Goal: Task Accomplishment & Management: Manage account settings

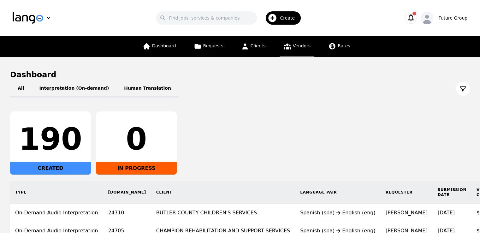
click at [297, 48] on span "Vendors" at bounding box center [302, 45] width 18 height 5
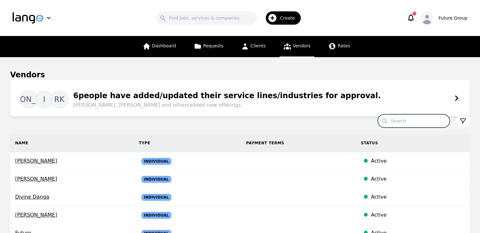
click at [400, 121] on input "Search" at bounding box center [414, 120] width 72 height 13
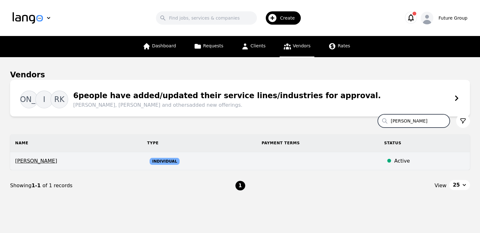
type input "[PERSON_NAME]"
click at [42, 162] on span "[PERSON_NAME]" at bounding box center [76, 161] width 122 height 8
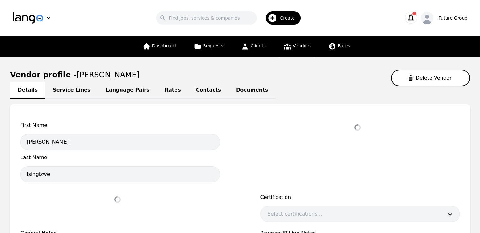
select select "active"
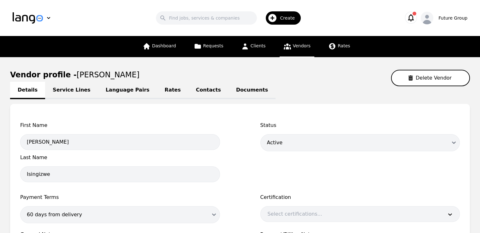
click at [111, 92] on link "Language Pairs" at bounding box center [127, 90] width 59 height 17
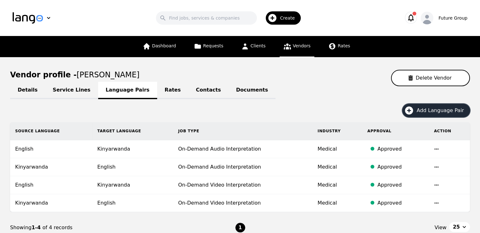
click at [429, 108] on span "Add Language Pair" at bounding box center [442, 111] width 52 height 8
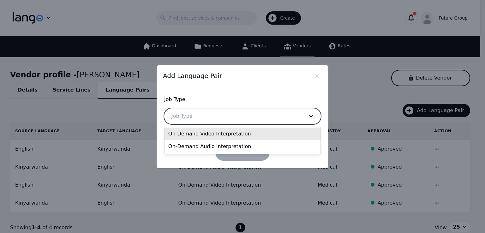
click at [177, 111] on div at bounding box center [232, 116] width 137 height 15
click at [210, 136] on div "On-Demand Video Interpretation" at bounding box center [242, 133] width 156 height 13
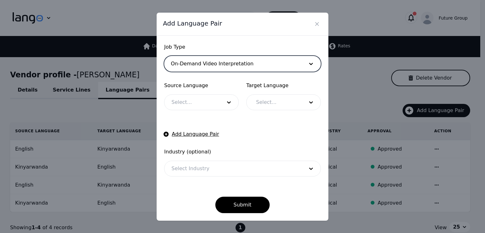
click at [187, 98] on div at bounding box center [191, 102] width 55 height 15
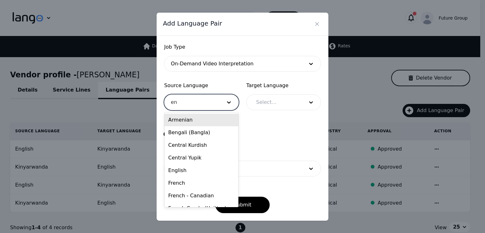
type input "eng"
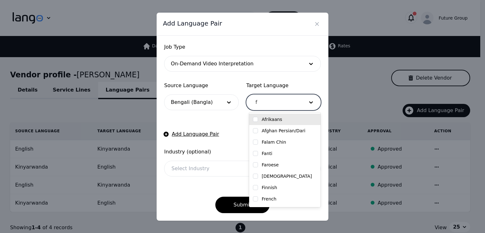
type input "fr"
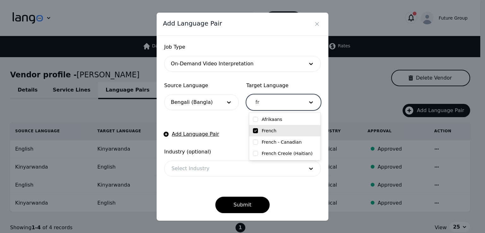
checkbox input "true"
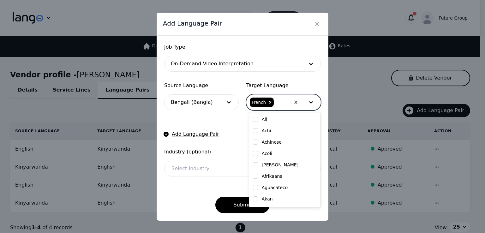
click at [192, 167] on div at bounding box center [232, 168] width 137 height 15
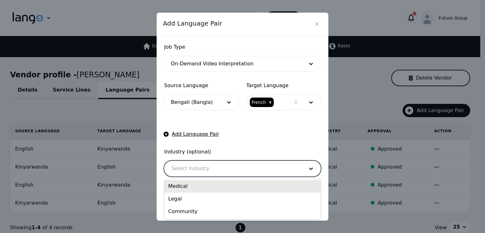
click at [193, 188] on div "Medical" at bounding box center [242, 186] width 156 height 13
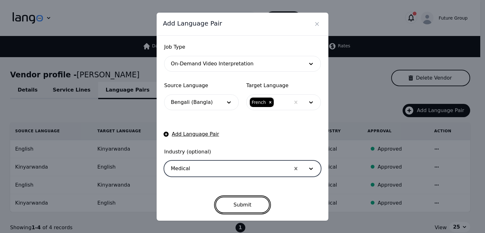
click at [235, 205] on button "Submit" at bounding box center [242, 205] width 55 height 16
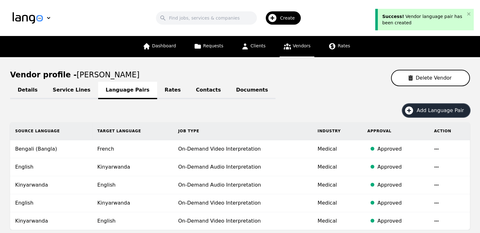
click at [413, 110] on icon "button" at bounding box center [409, 110] width 8 height 8
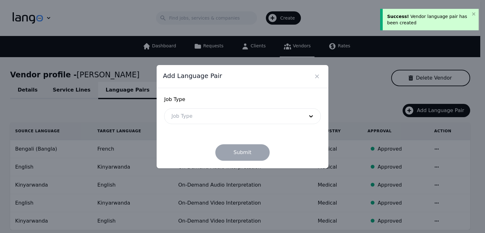
click at [218, 117] on div at bounding box center [232, 116] width 137 height 15
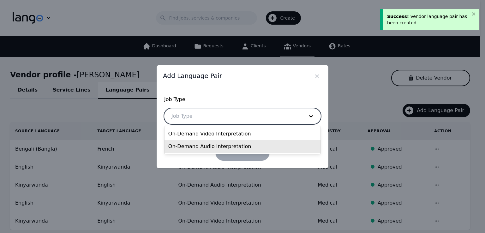
click at [209, 143] on div "On-Demand Audio Interpretation" at bounding box center [242, 146] width 156 height 13
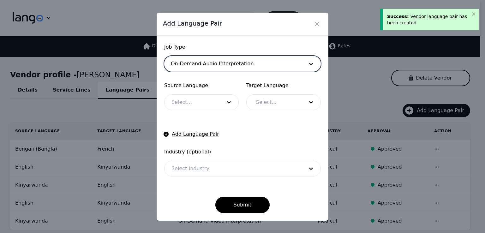
click at [183, 104] on div at bounding box center [191, 102] width 55 height 15
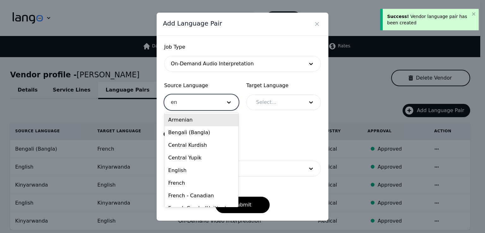
type input "eng"
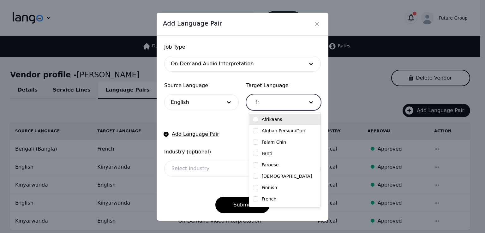
type input "fre"
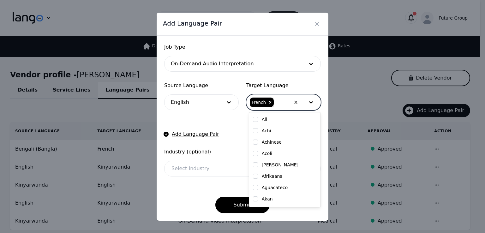
checkbox input "false"
click at [186, 169] on div at bounding box center [232, 168] width 137 height 15
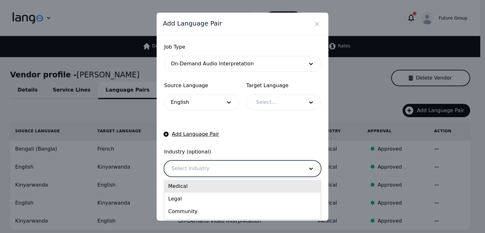
click at [188, 189] on div "Medical" at bounding box center [242, 186] width 156 height 13
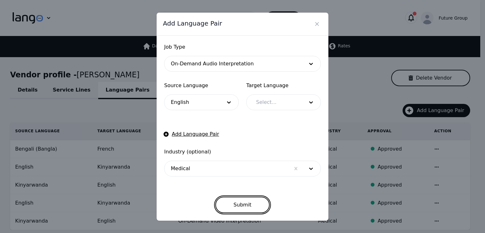
click at [239, 202] on button "Submit" at bounding box center [242, 205] width 55 height 16
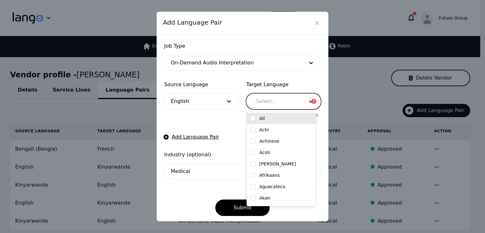
click at [273, 101] on div at bounding box center [275, 101] width 52 height 15
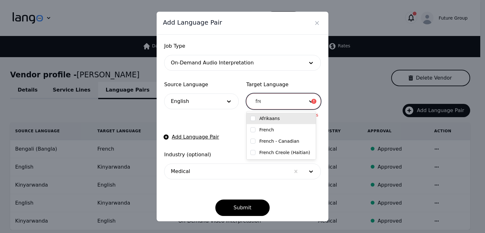
type input "fren"
click at [252, 120] on input "checkbox" at bounding box center [252, 118] width 5 height 5
checkbox input "true"
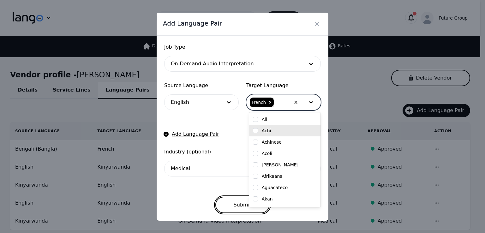
click at [225, 202] on button "Submit" at bounding box center [242, 205] width 55 height 16
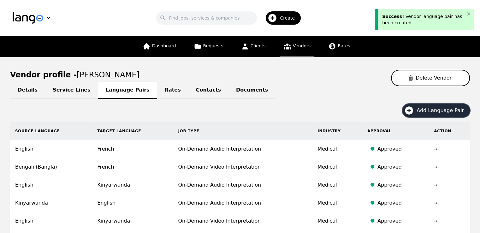
click at [438, 110] on span "Add Language Pair" at bounding box center [442, 111] width 52 height 8
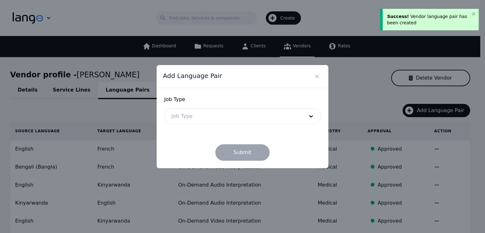
click at [239, 119] on div at bounding box center [232, 116] width 137 height 15
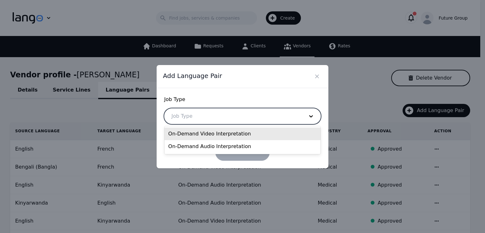
click at [214, 137] on div "On-Demand Video Interpretation" at bounding box center [242, 133] width 156 height 13
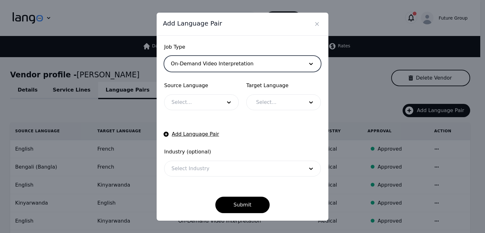
click at [198, 107] on div at bounding box center [191, 102] width 55 height 15
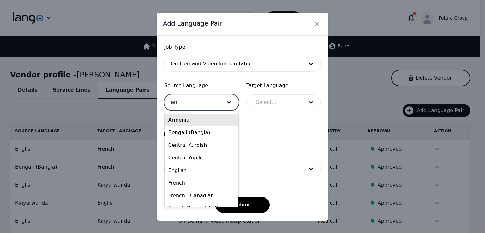
type input "eng"
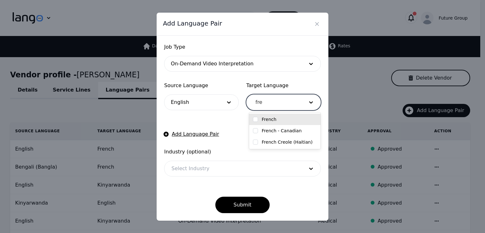
type input "fre"
checkbox input "true"
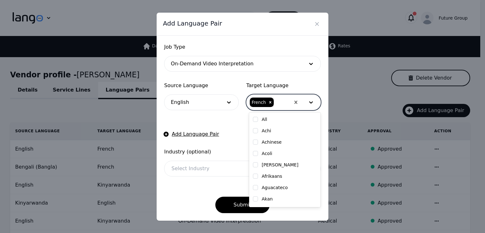
click at [193, 177] on form "Job Type On-Demand Video Interpretation Source Language English Target Language…" at bounding box center [242, 128] width 156 height 170
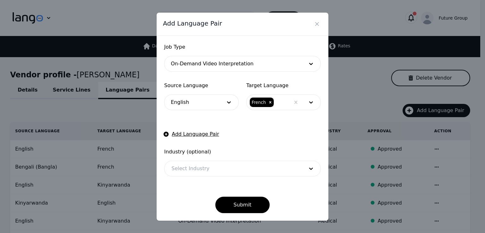
click at [193, 173] on div at bounding box center [232, 168] width 137 height 15
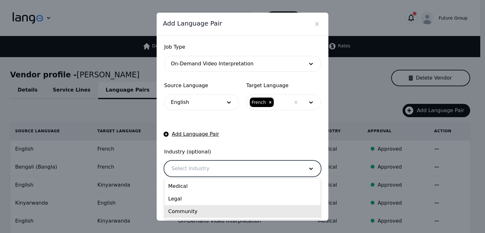
click at [189, 210] on div "Community" at bounding box center [242, 211] width 156 height 13
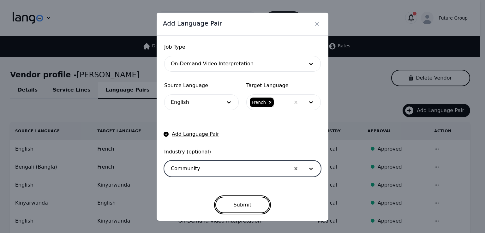
click at [237, 202] on button "Submit" at bounding box center [242, 205] width 55 height 16
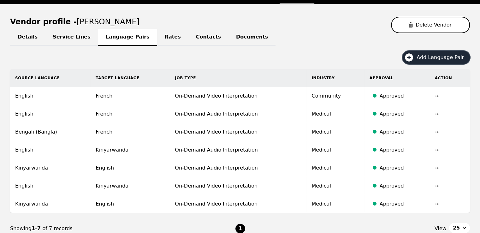
scroll to position [63, 0]
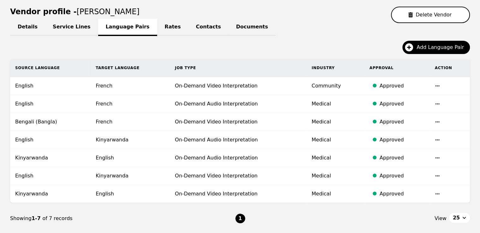
click at [441, 120] on td at bounding box center [450, 122] width 40 height 18
click at [435, 120] on icon "button" at bounding box center [437, 121] width 5 height 5
click at [415, 127] on button "Update" at bounding box center [420, 126] width 26 height 11
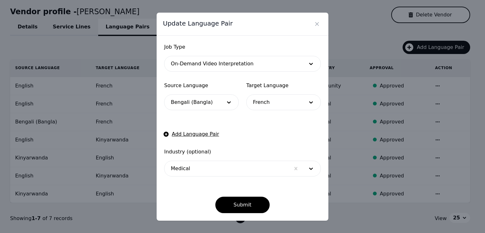
click at [212, 101] on div at bounding box center [191, 102] width 55 height 15
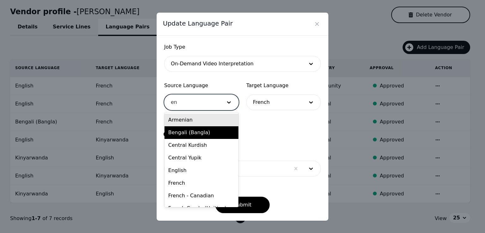
type input "eng"
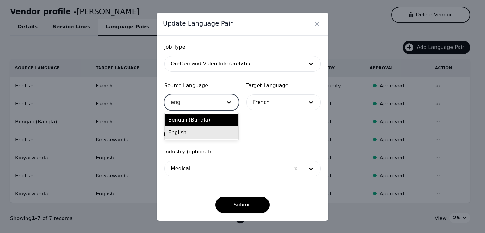
click at [192, 136] on div "English" at bounding box center [201, 132] width 74 height 13
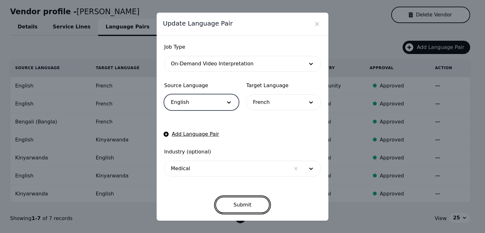
click at [245, 205] on button "Submit" at bounding box center [242, 205] width 55 height 16
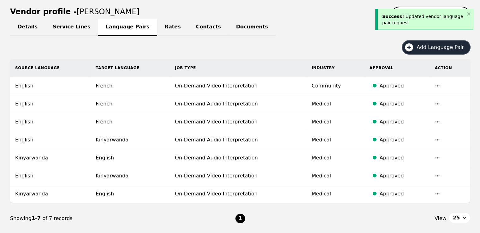
click at [423, 49] on span "Add Language Pair" at bounding box center [442, 48] width 52 height 8
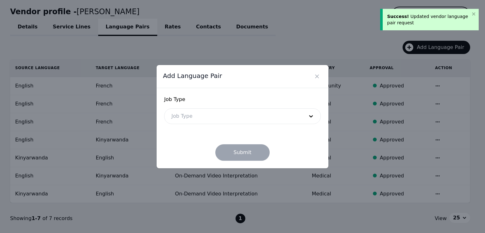
click at [201, 119] on div at bounding box center [232, 116] width 137 height 15
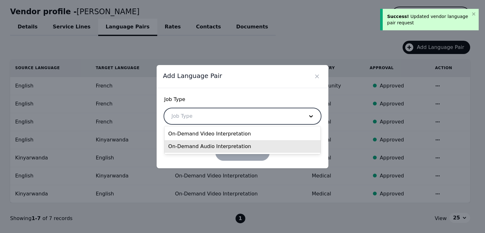
click at [199, 147] on div "On-Demand Audio Interpretation" at bounding box center [242, 146] width 156 height 13
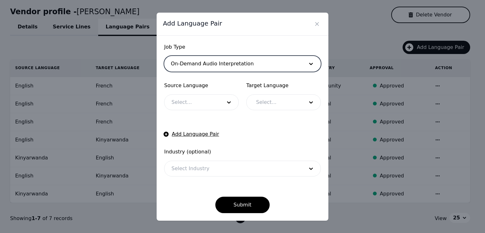
click at [182, 106] on div at bounding box center [191, 102] width 55 height 15
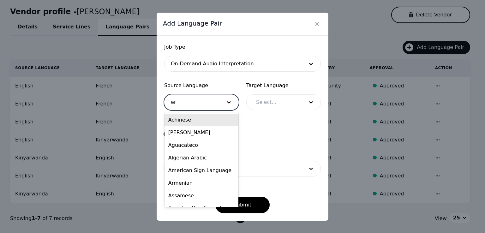
type input "eng"
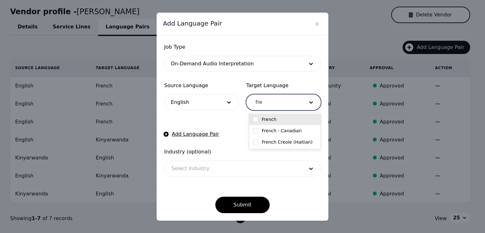
type input "fren"
checkbox input "true"
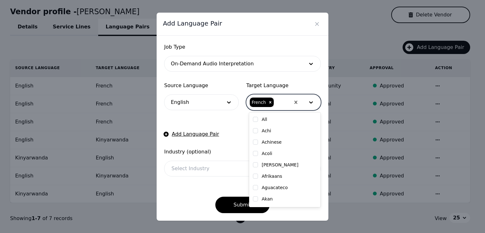
click at [199, 164] on div at bounding box center [232, 168] width 137 height 15
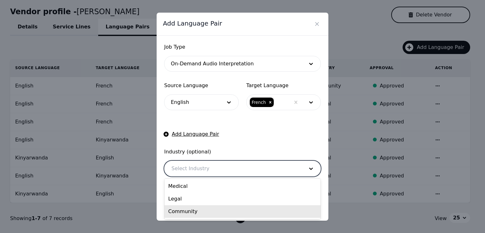
click at [192, 214] on div "Community" at bounding box center [242, 211] width 156 height 13
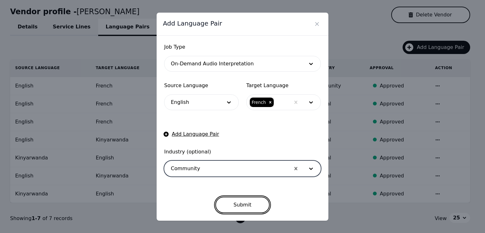
click at [225, 203] on button "Submit" at bounding box center [242, 205] width 55 height 16
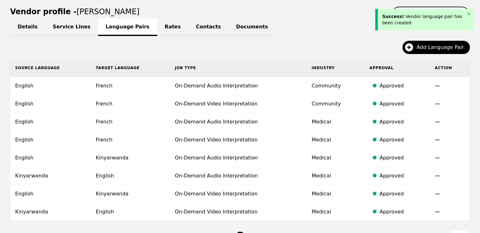
click at [220, 111] on td "On-Demand Video Interpretation" at bounding box center [238, 104] width 137 height 18
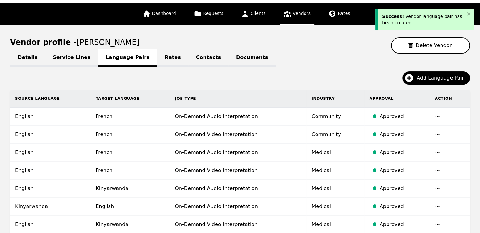
scroll to position [0, 0]
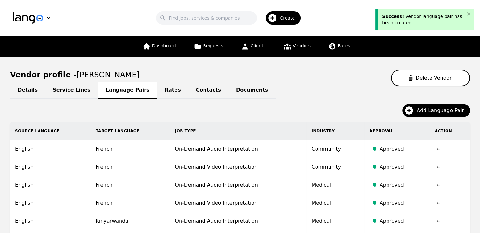
click at [238, 107] on div "Add Language Pair" at bounding box center [240, 113] width 460 height 18
